Goal: Download file/media

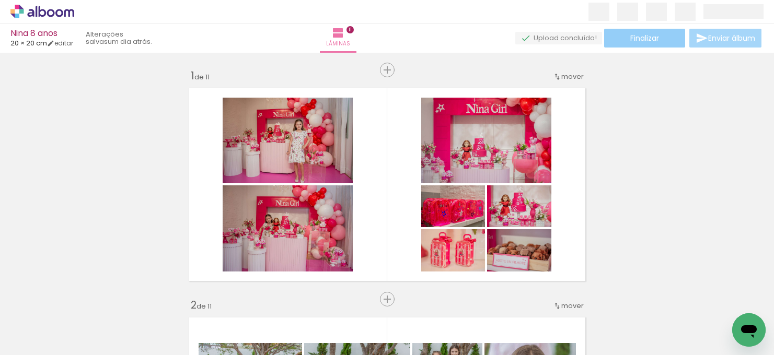
click at [646, 42] on span "Finalizar" at bounding box center [644, 37] width 29 height 7
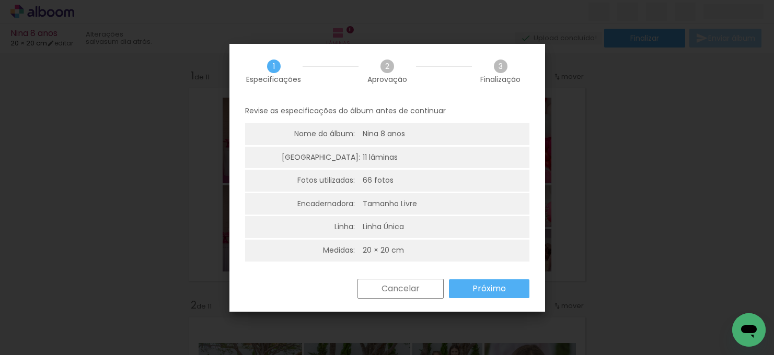
click at [0, 0] on slot "Próximo" at bounding box center [0, 0] width 0 height 0
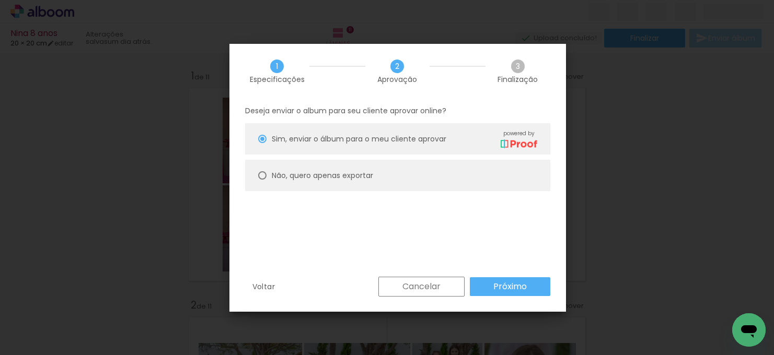
click at [0, 0] on slot "Não, quero apenas exportar" at bounding box center [0, 0] width 0 height 0
type paper-radio-button "on"
click at [532, 287] on paper-button "Próximo" at bounding box center [510, 286] width 80 height 19
type input "Alta, 300 DPI"
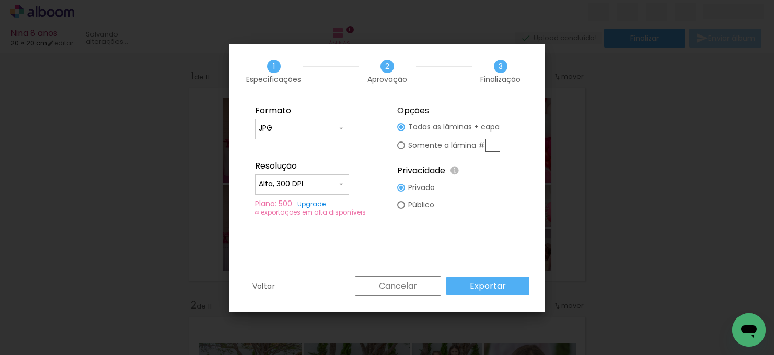
click at [509, 284] on paper-button "Exportar" at bounding box center [487, 286] width 83 height 19
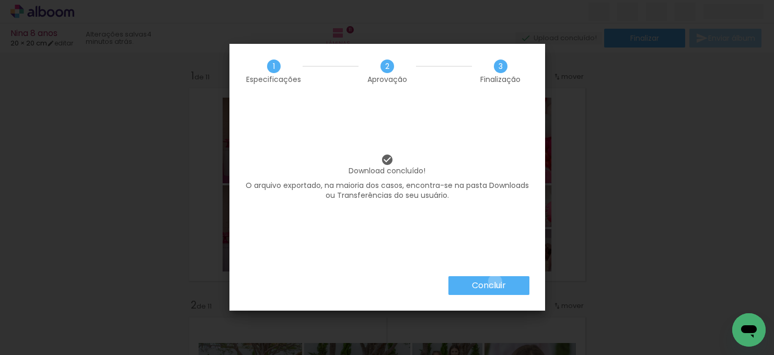
click at [0, 0] on slot "Concluir" at bounding box center [0, 0] width 0 height 0
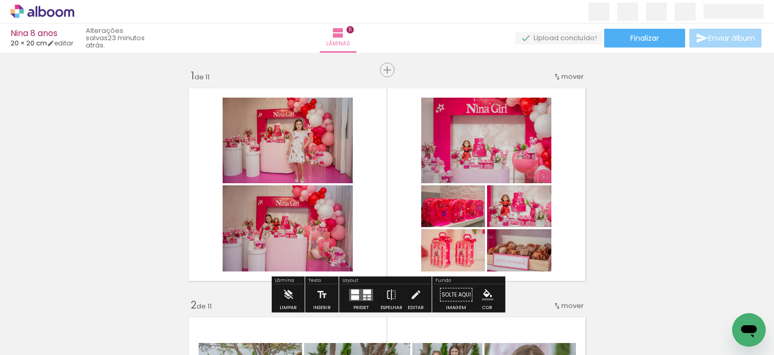
scroll to position [17, 0]
